Goal: Find contact information: Obtain details needed to contact an individual or organization

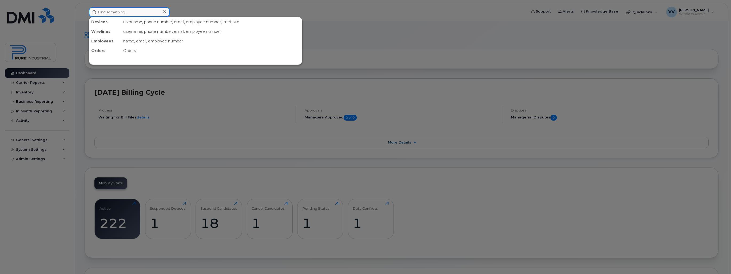
click at [125, 10] on input at bounding box center [129, 12] width 81 height 10
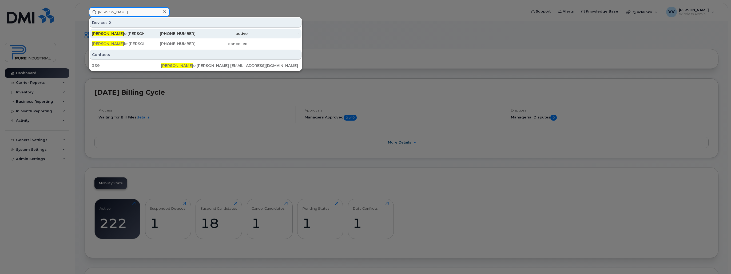
type input "stéphan"
click at [115, 33] on div "Stéphan e Langlois" at bounding box center [118, 33] width 52 height 5
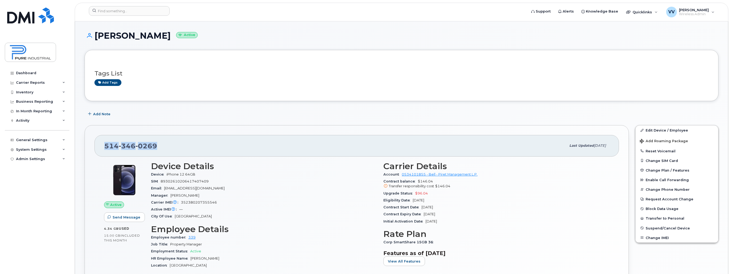
drag, startPoint x: 154, startPoint y: 146, endPoint x: 99, endPoint y: 147, distance: 54.7
click at [99, 147] on div "[PHONE_NUMBER] Last updated [DATE]" at bounding box center [356, 145] width 524 height 21
copy span "[PHONE_NUMBER]"
click at [593, 123] on div "[PHONE_NUMBER] Last updated [DATE] Active Send Message 4.34 GB  used 15.00 GB  …" at bounding box center [356, 233] width 551 height 223
drag, startPoint x: 601, startPoint y: 113, endPoint x: 657, endPoint y: 111, distance: 56.0
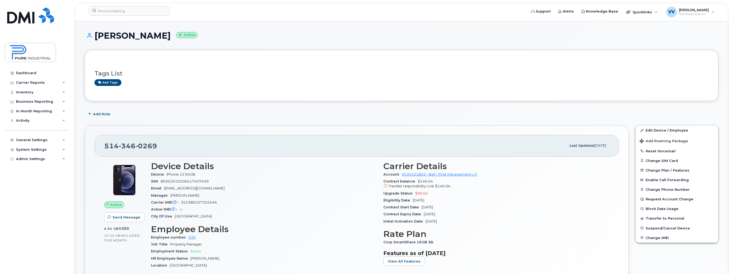
click at [606, 112] on div "Add Note" at bounding box center [402, 114] width 634 height 10
click at [633, 114] on div "Add Note" at bounding box center [402, 114] width 634 height 10
click at [631, 112] on div "Add Note" at bounding box center [402, 114] width 634 height 10
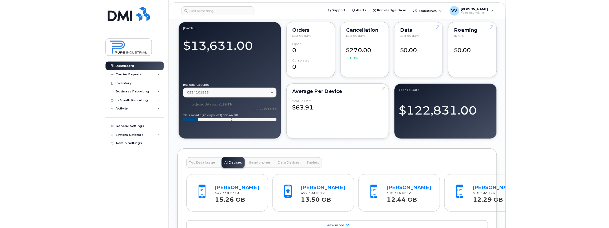
scroll to position [405, 0]
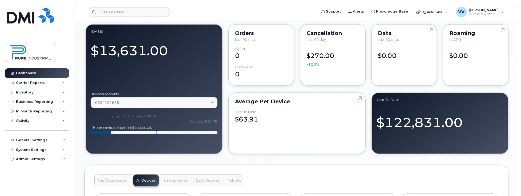
click at [225, 91] on div "September 2025 $13,631.00 Business Accounts 0534101855 0534101855 Piret Managem…" at bounding box center [297, 89] width 424 height 132
